Goal: Check status: Check status

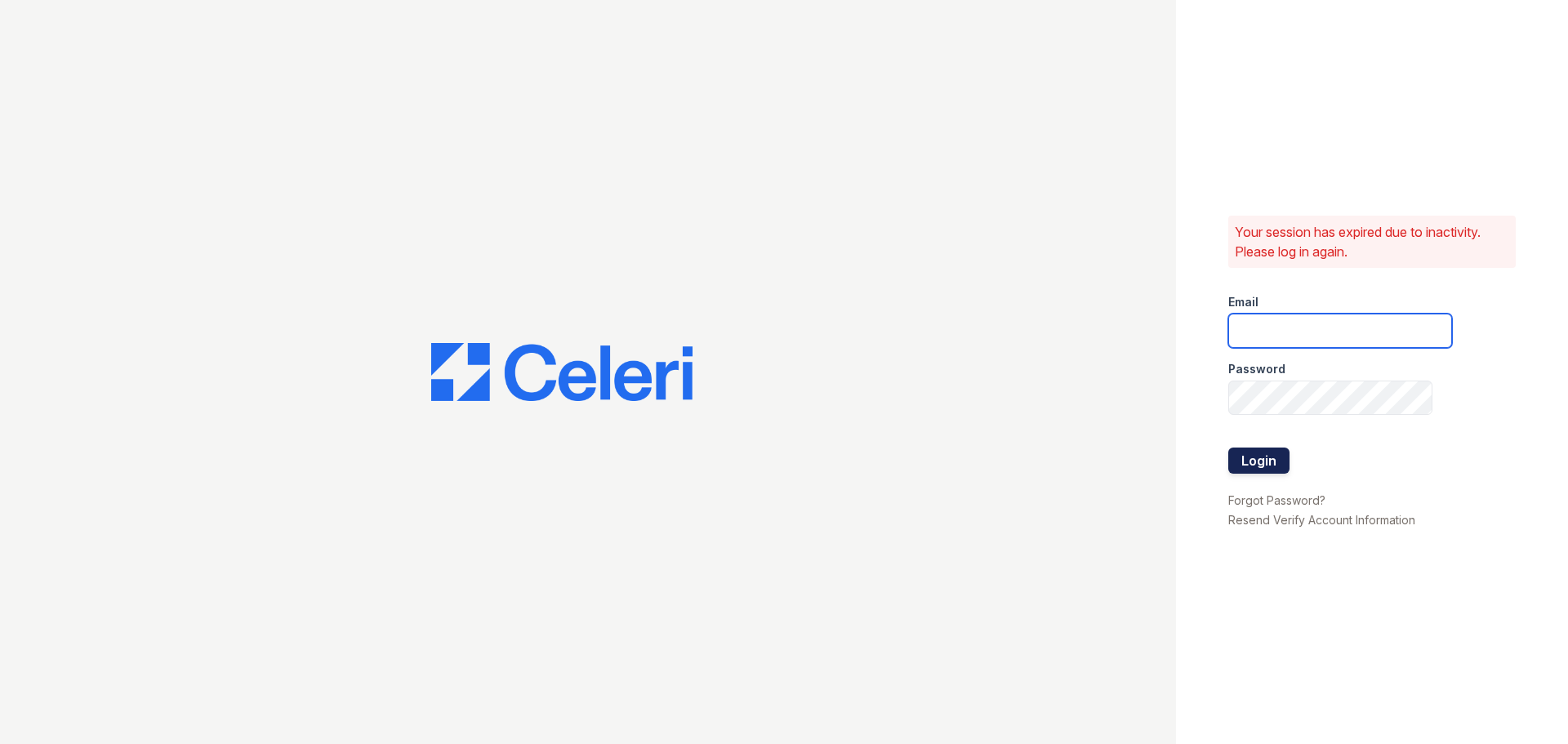
type input "[EMAIL_ADDRESS][DOMAIN_NAME]"
click at [1252, 452] on button "Login" at bounding box center [1258, 461] width 61 height 26
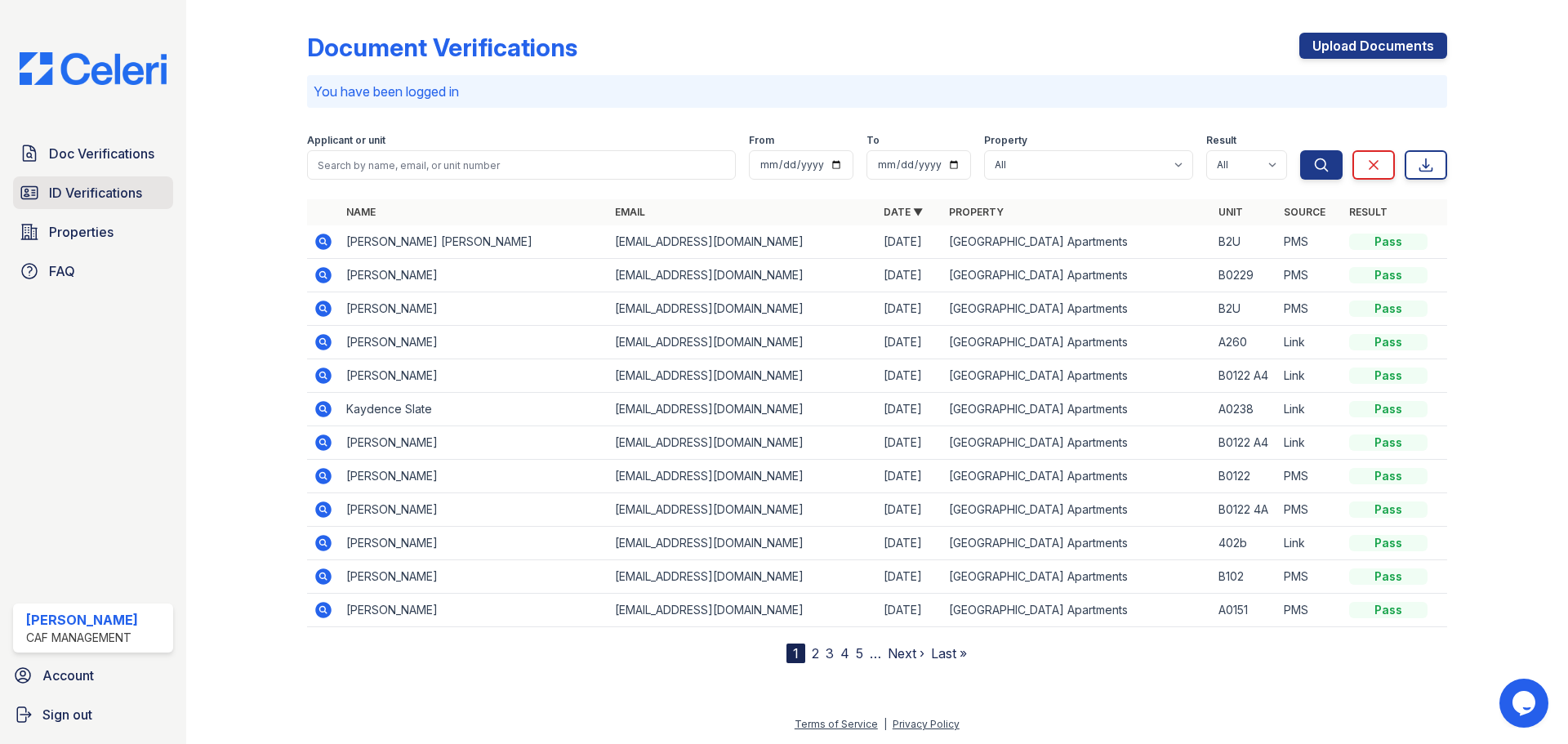
click at [101, 191] on span "ID Verifications" at bounding box center [96, 192] width 93 height 20
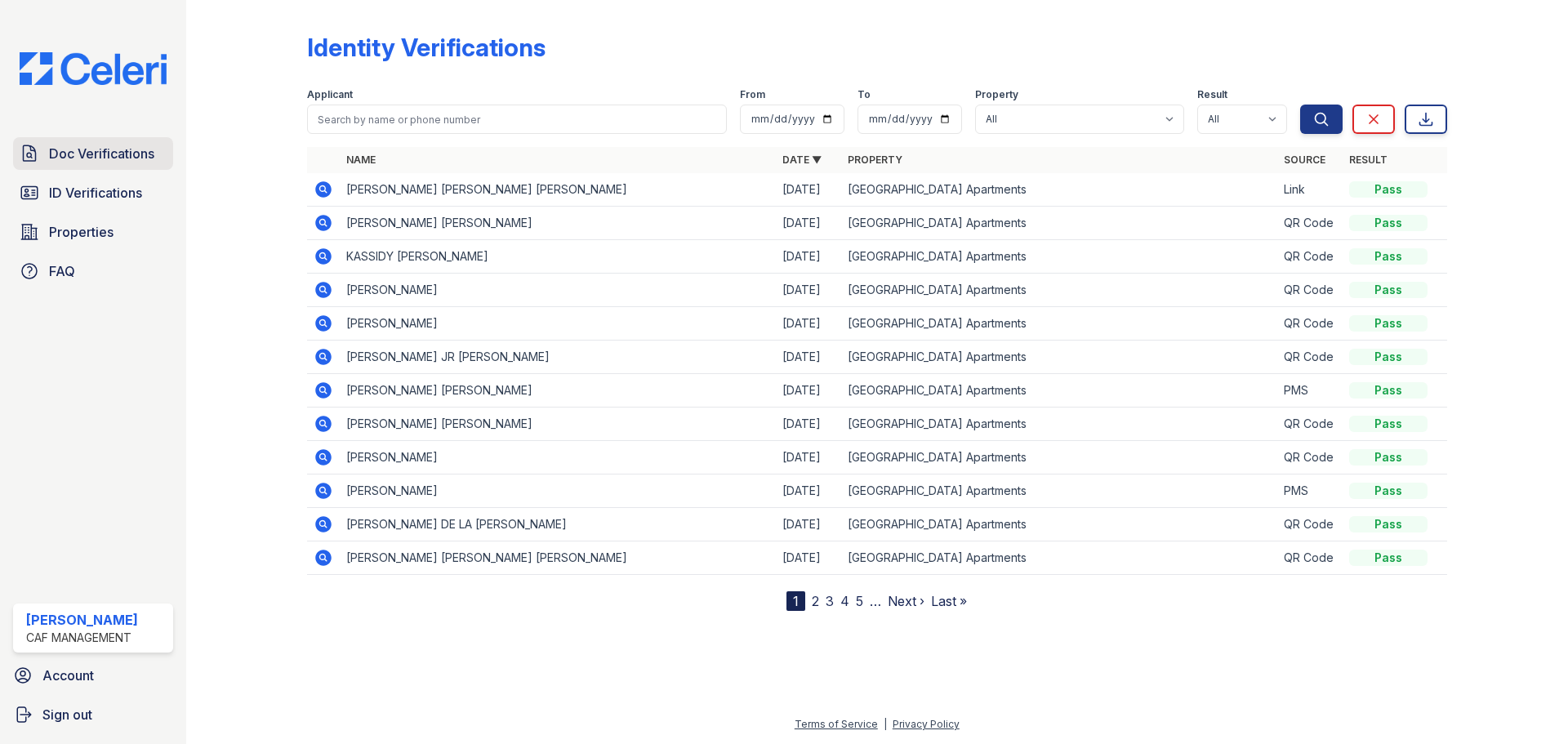
click at [100, 163] on span "Doc Verifications" at bounding box center [102, 154] width 105 height 20
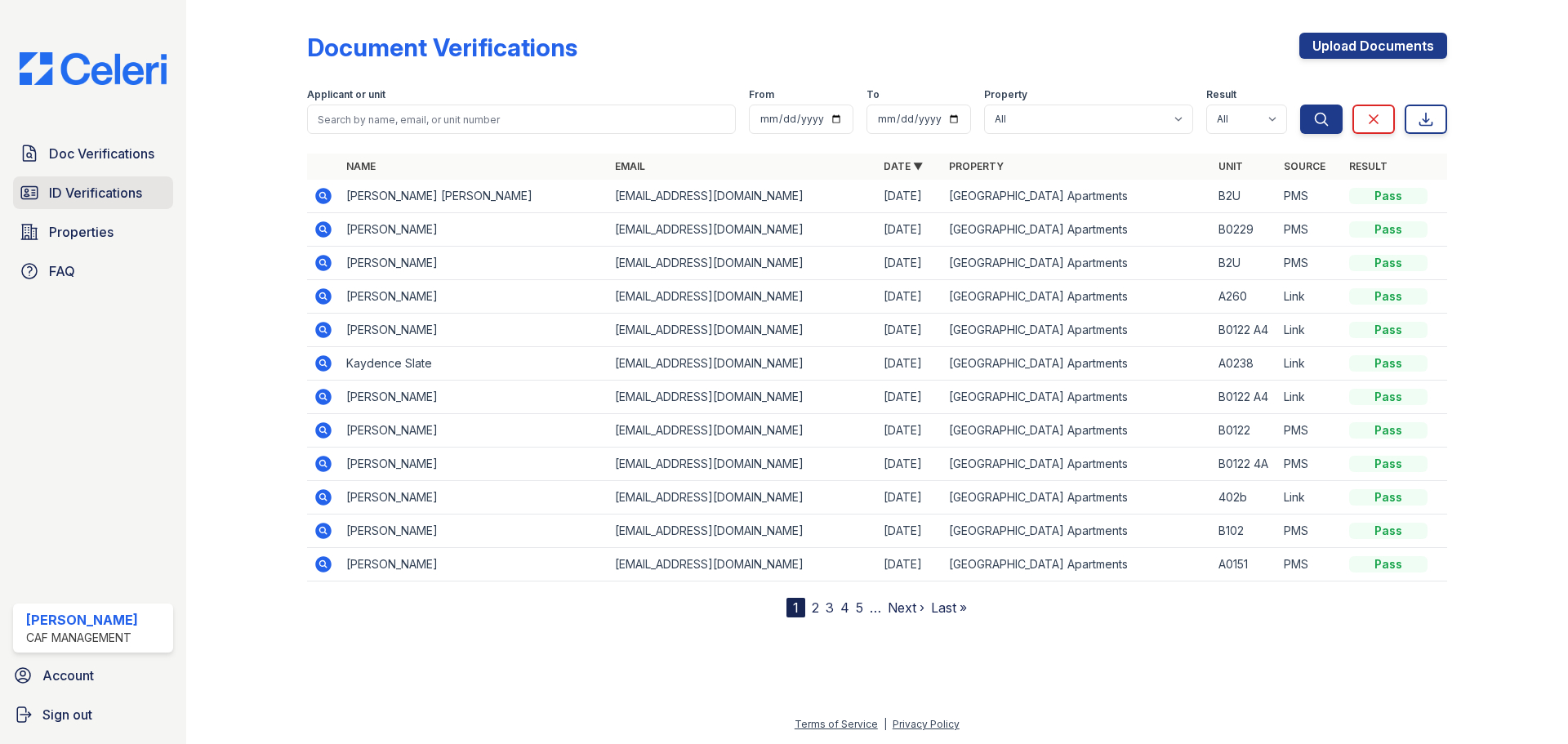
click at [86, 181] on link "ID Verifications" at bounding box center [92, 192] width 160 height 33
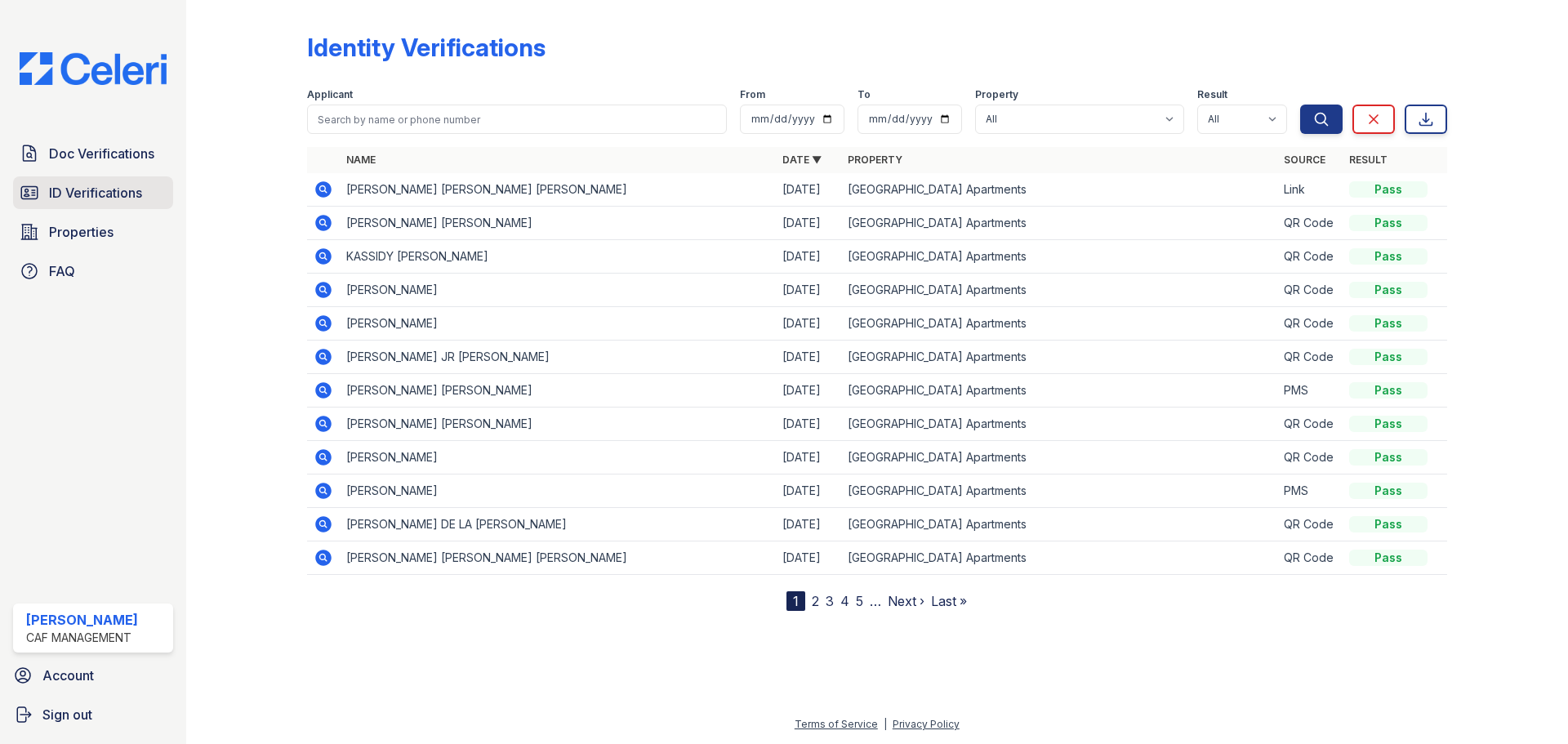
click at [125, 198] on span "ID Verifications" at bounding box center [96, 192] width 93 height 20
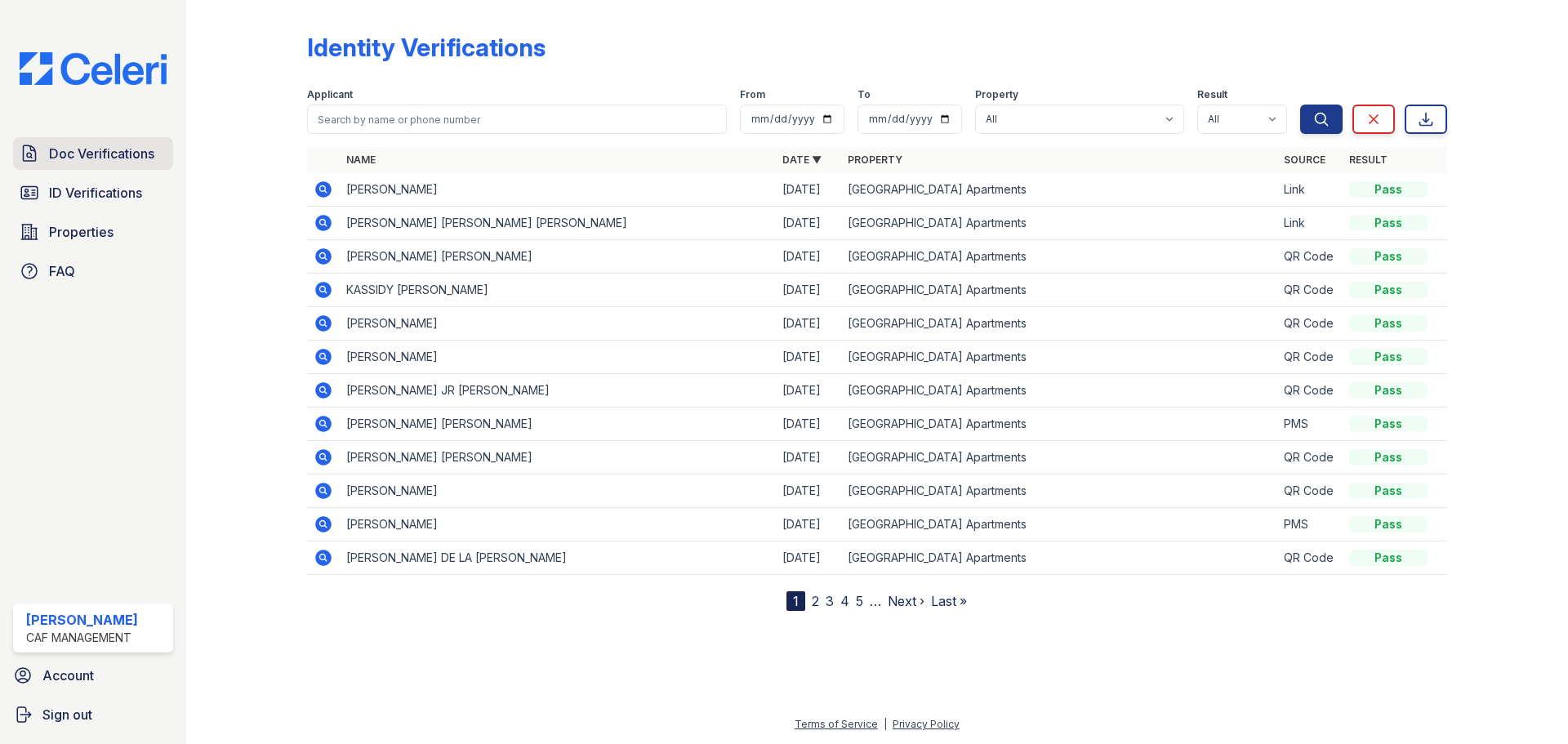
click at [60, 154] on span "Doc Verifications" at bounding box center [102, 154] width 105 height 20
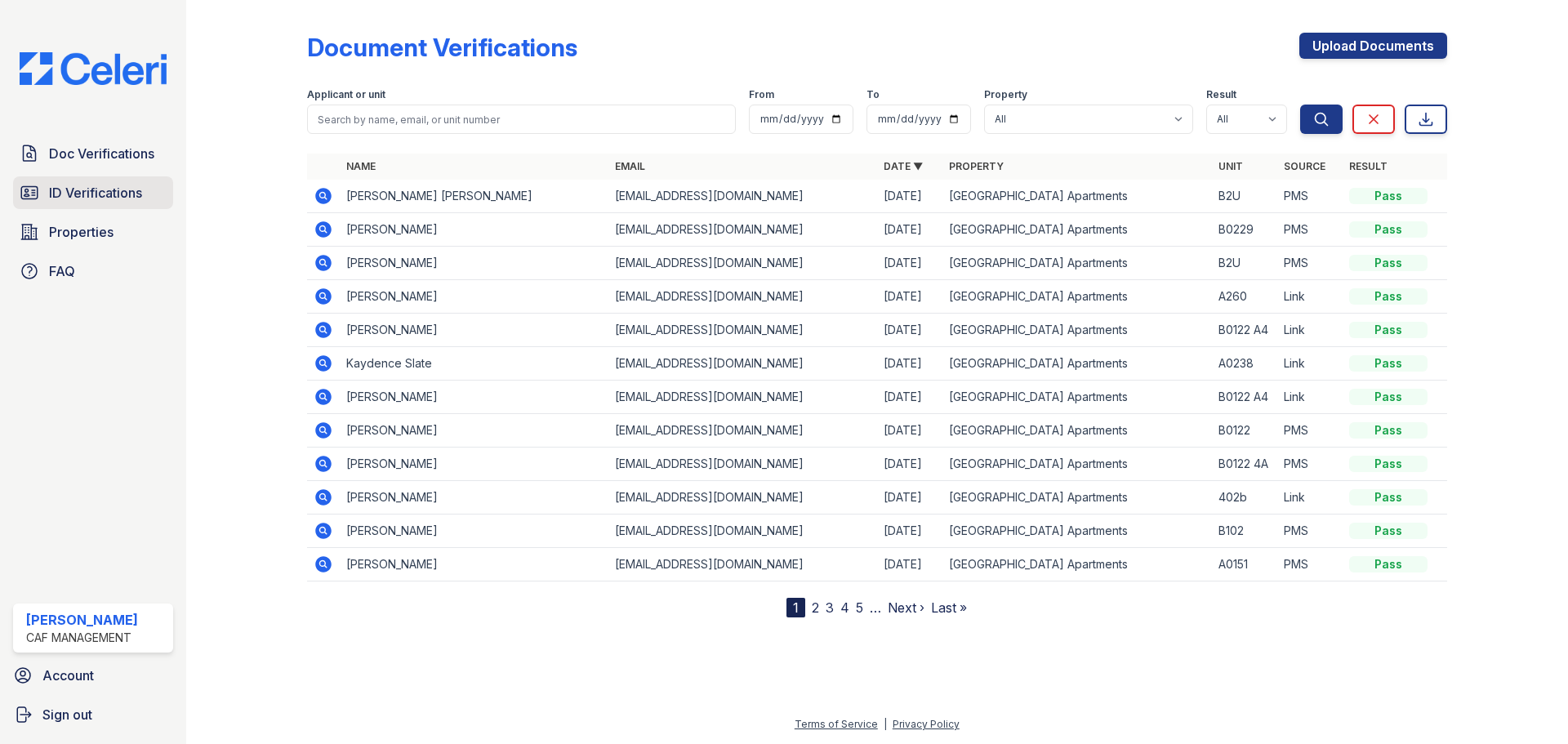
click at [50, 190] on span "ID Verifications" at bounding box center [96, 192] width 93 height 20
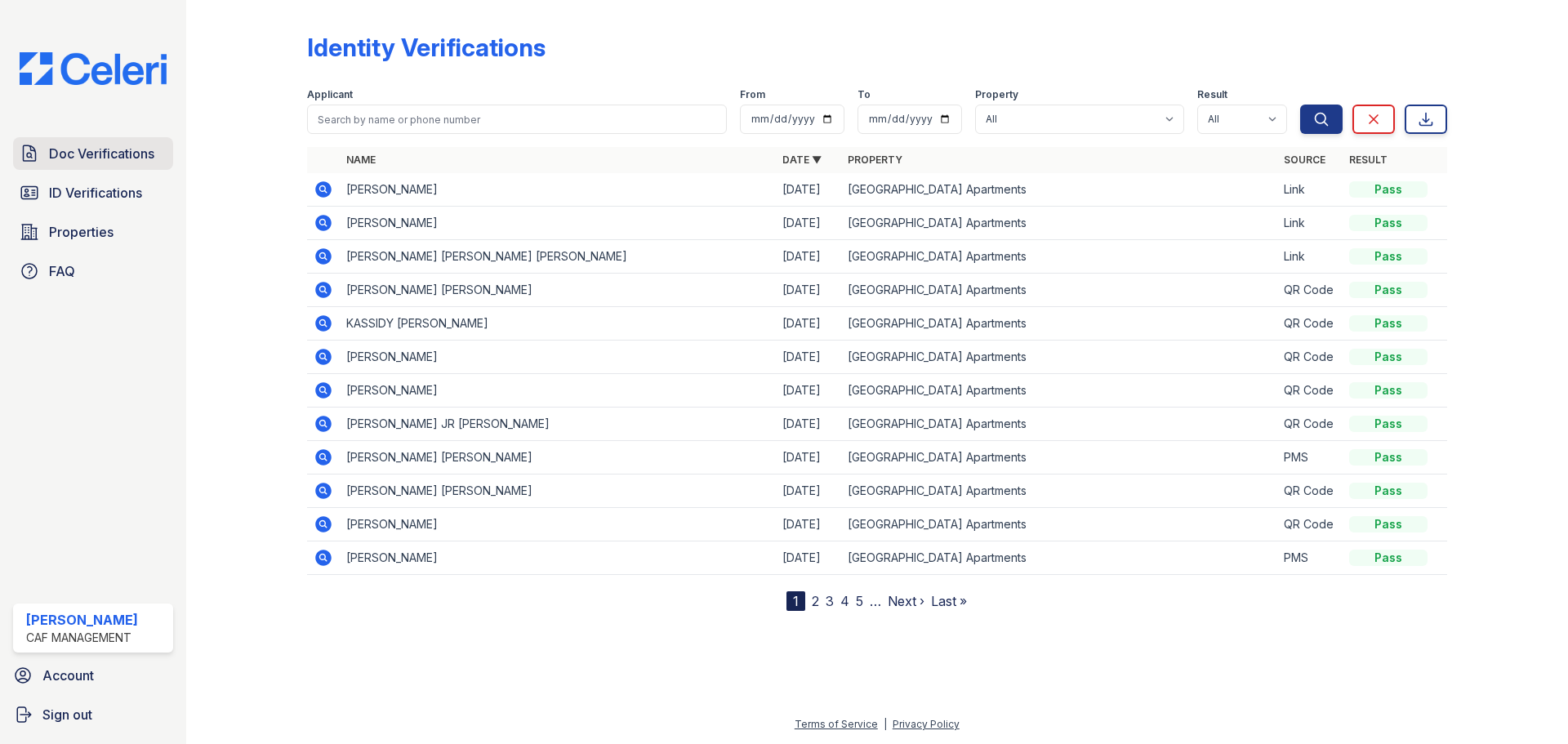
click at [62, 170] on link "Doc Verifications" at bounding box center [92, 154] width 160 height 33
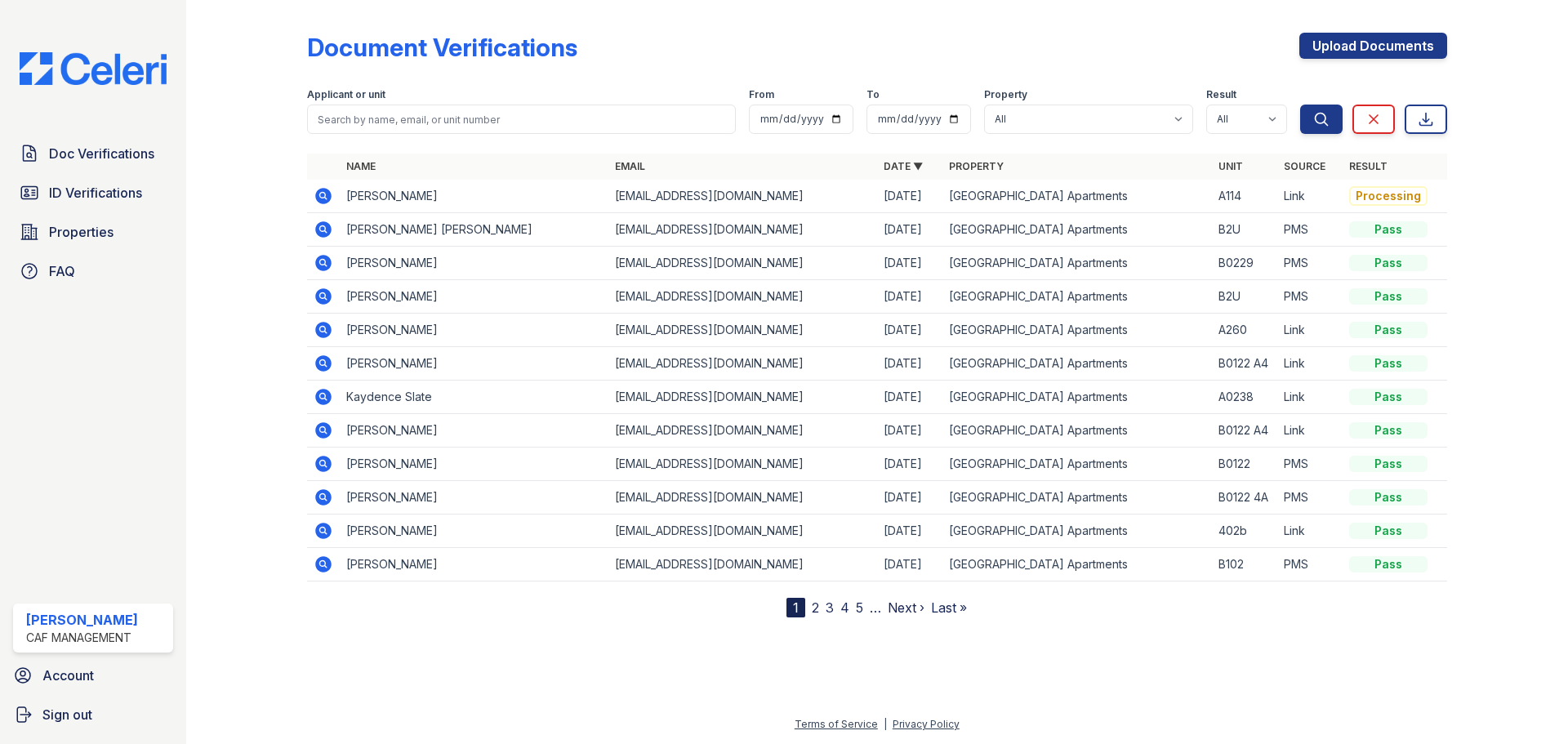
click at [325, 199] on icon at bounding box center [323, 196] width 16 height 16
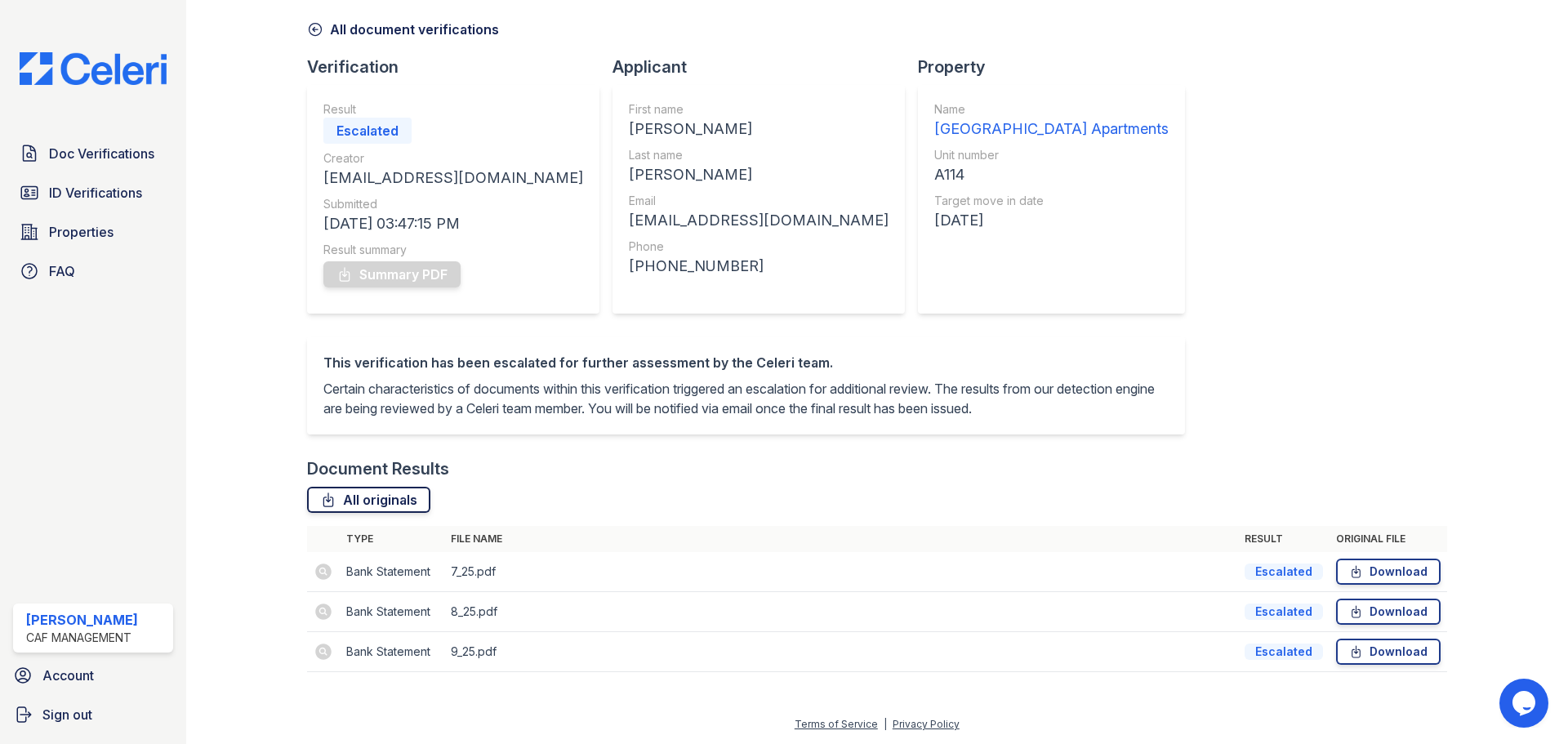
scroll to position [85, 0]
click at [88, 210] on div "Doc Verifications ID Verifications Properties FAQ" at bounding box center [93, 212] width 173 height 150
click at [91, 200] on span "ID Verifications" at bounding box center [96, 192] width 93 height 20
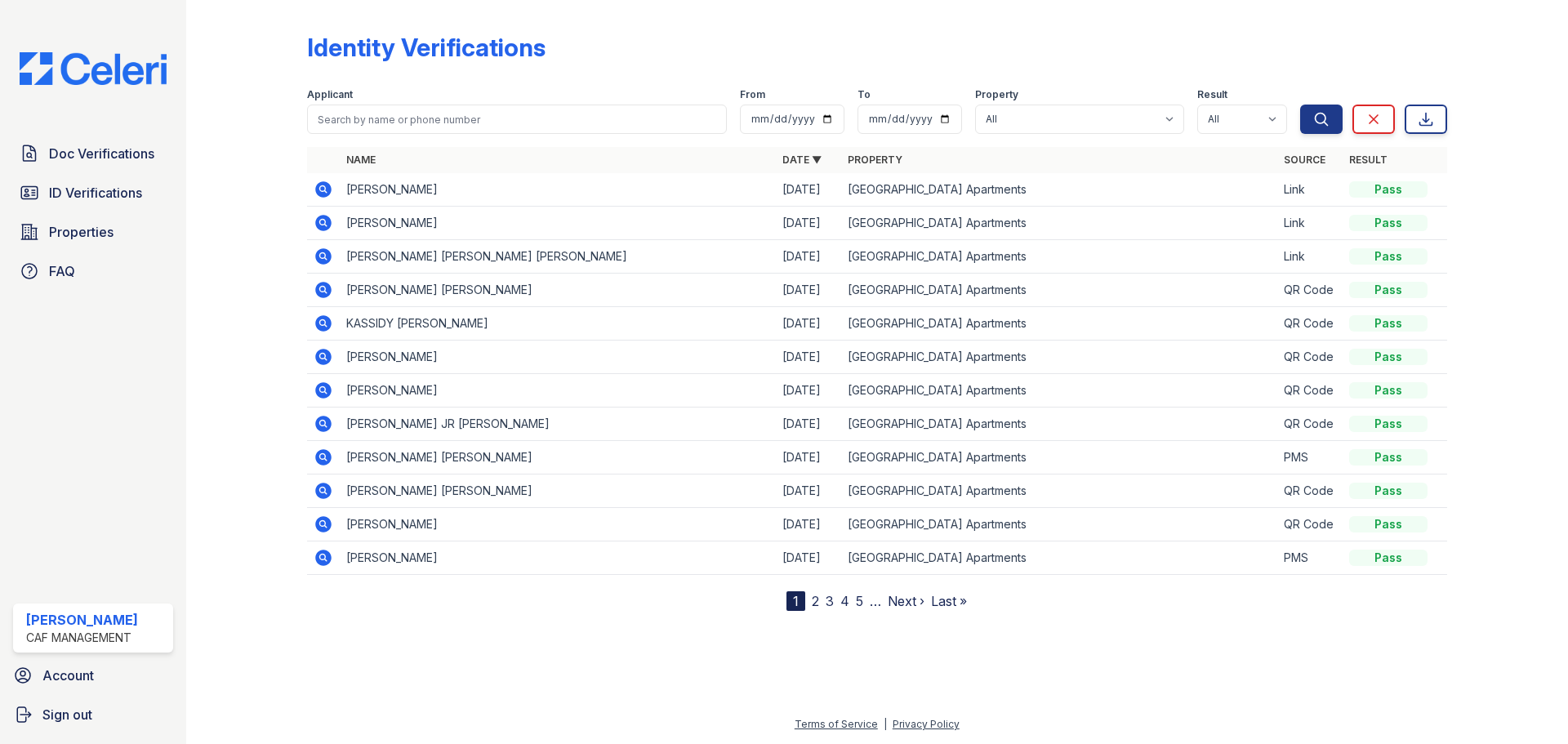
click at [323, 188] on icon at bounding box center [322, 188] width 4 height 4
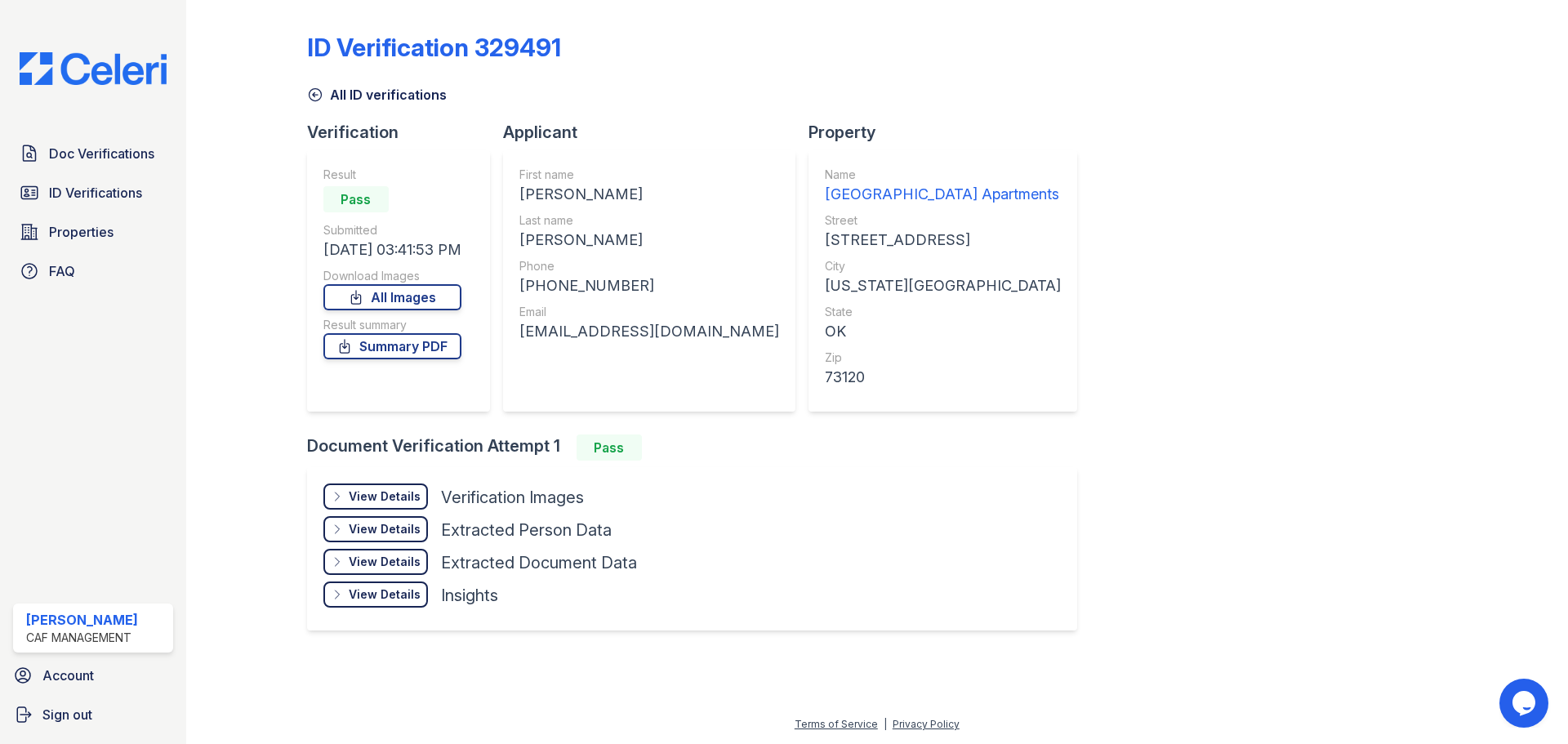
drag, startPoint x: 186, startPoint y: 292, endPoint x: 326, endPoint y: 328, distance: 144.6
click at [242, 297] on div "ID Verification 329491 All ID verifications Verification Result Pass Submitted …" at bounding box center [877, 372] width 1382 height 744
click at [109, 148] on span "Doc Verifications" at bounding box center [102, 154] width 105 height 20
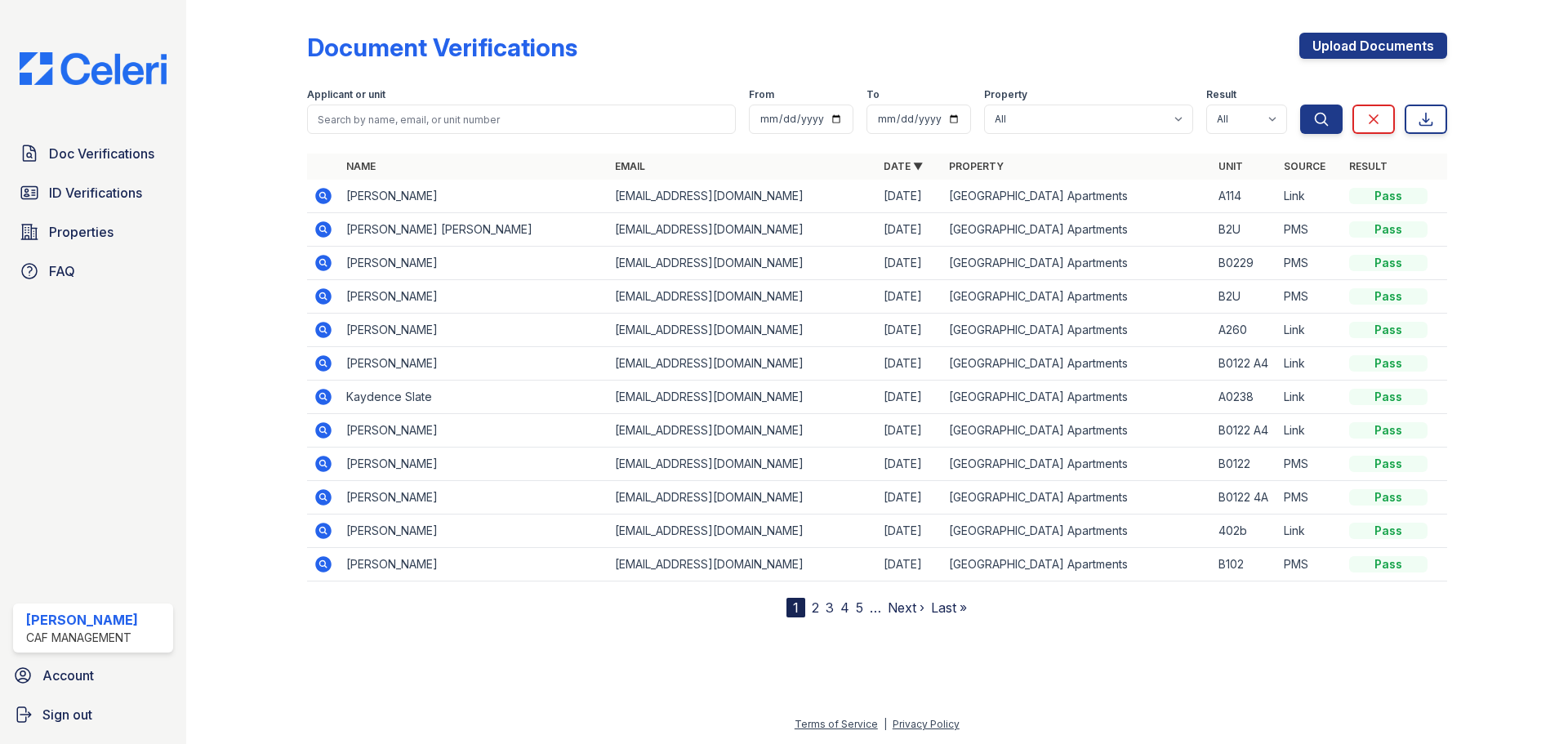
click at [337, 193] on td at bounding box center [324, 196] width 33 height 34
click at [331, 197] on icon at bounding box center [323, 196] width 16 height 16
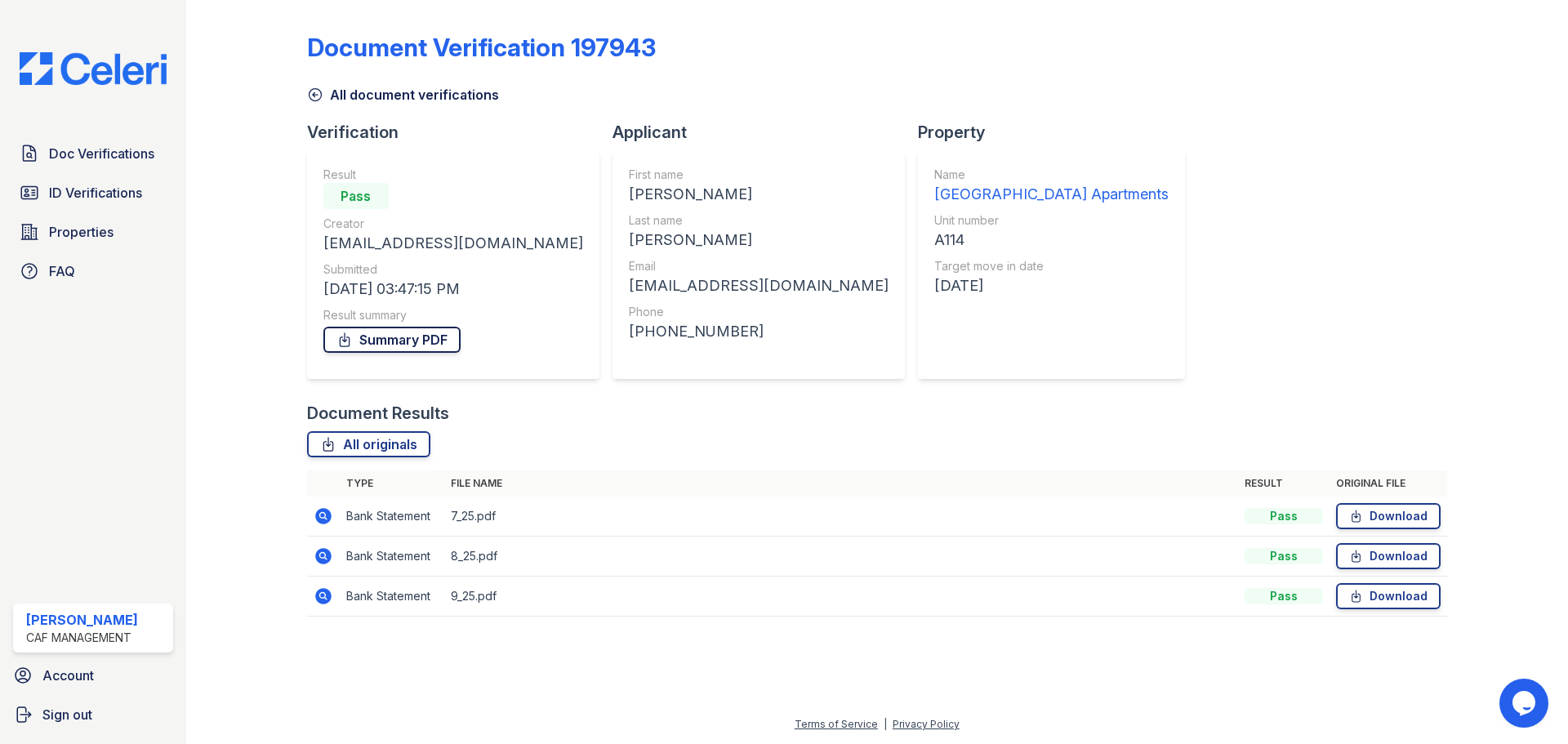
click at [425, 335] on link "Summary PDF" at bounding box center [392, 340] width 137 height 26
click at [125, 178] on link "ID Verifications" at bounding box center [92, 192] width 160 height 33
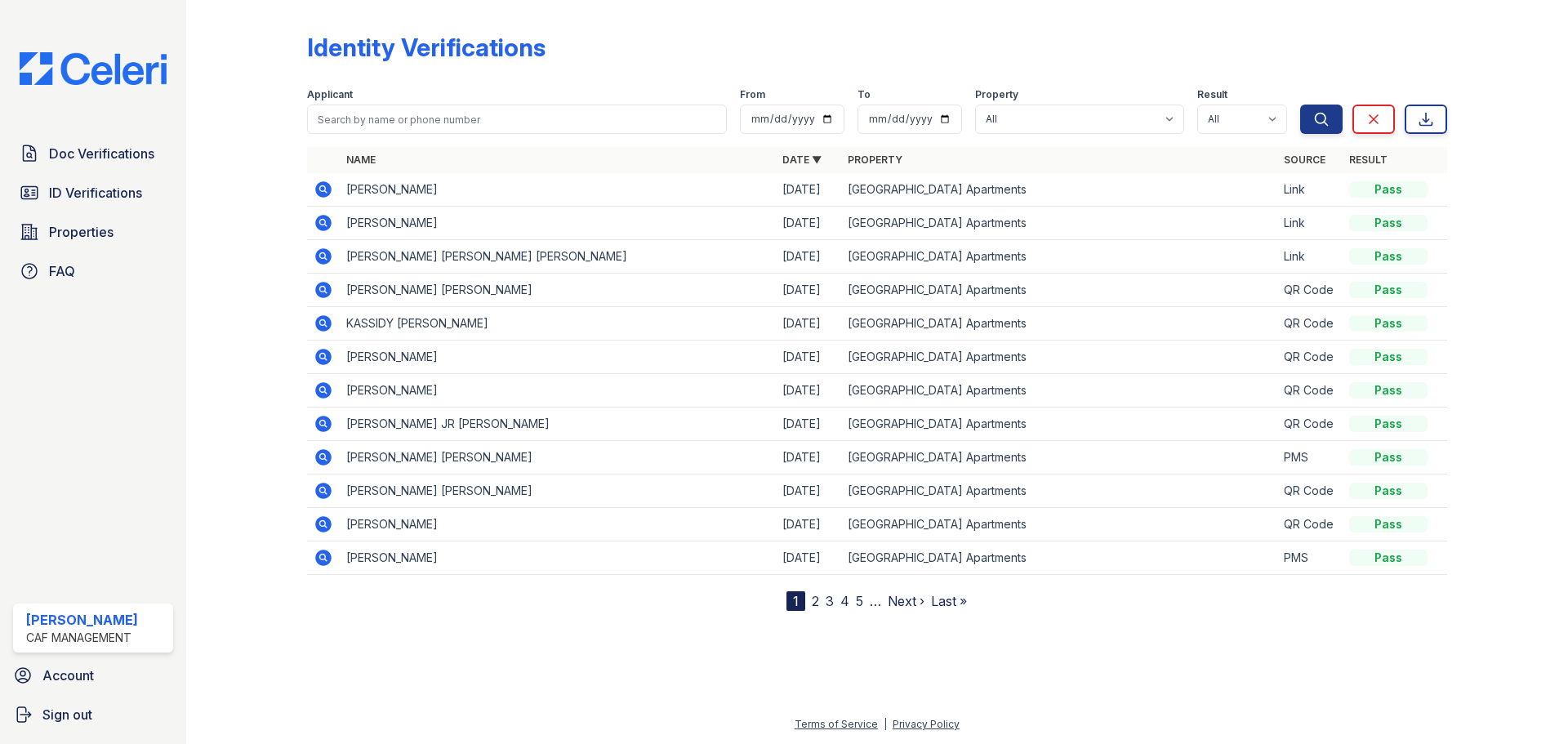
click at [324, 222] on icon at bounding box center [322, 222] width 4 height 4
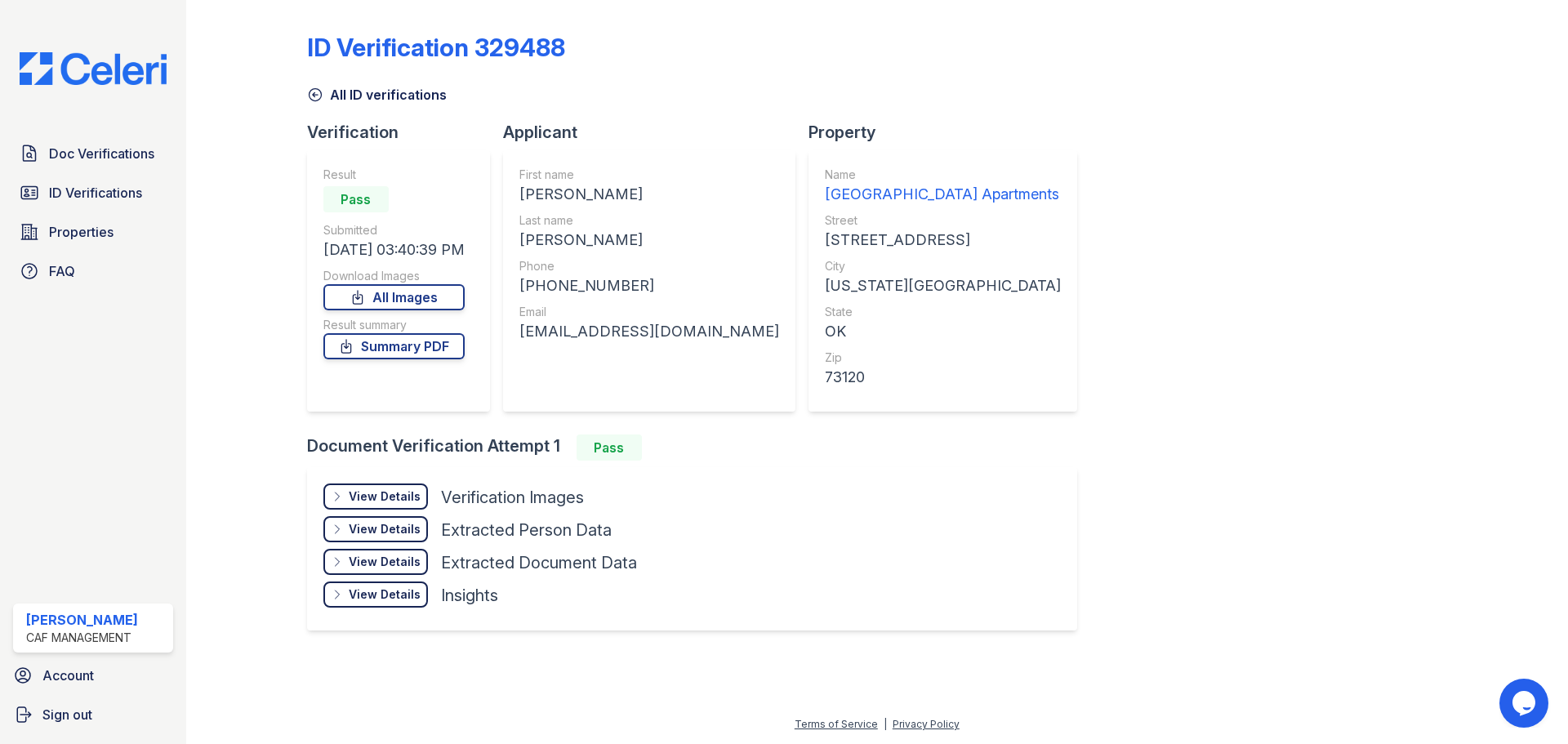
click at [371, 495] on div "View Details" at bounding box center [384, 496] width 72 height 16
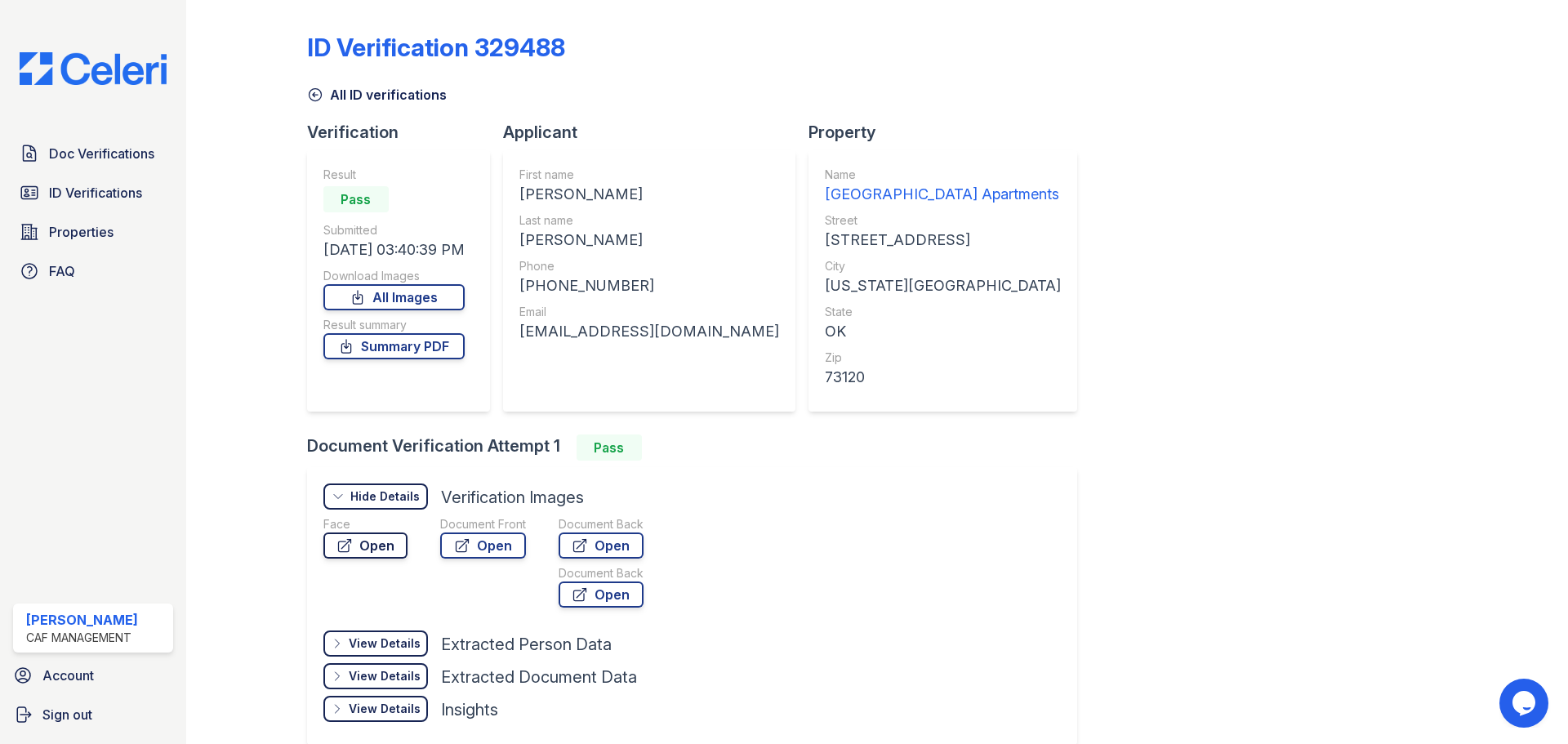
click at [355, 543] on link "Open" at bounding box center [365, 545] width 84 height 26
click at [475, 545] on link "Open" at bounding box center [482, 545] width 85 height 26
click at [362, 350] on link "Summary PDF" at bounding box center [394, 346] width 142 height 26
